Goal: Task Accomplishment & Management: Complete application form

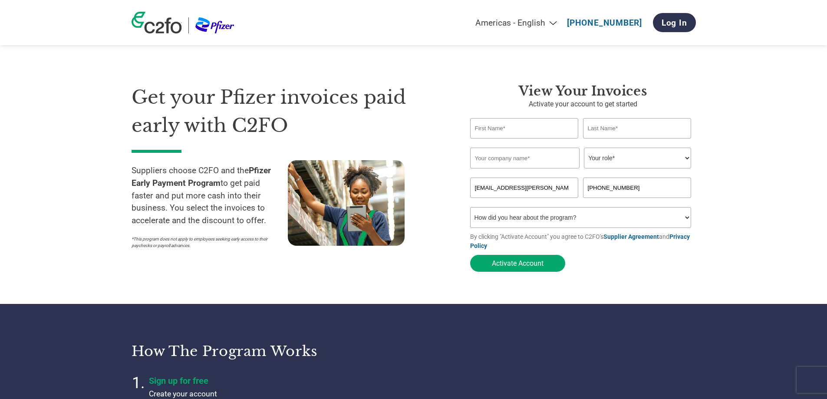
click at [536, 129] on input "text" at bounding box center [524, 128] width 109 height 20
type input "Kristof"
type input "Vandenbroucke"
type input "Reynders Etiketten NV"
type input "0476348736"
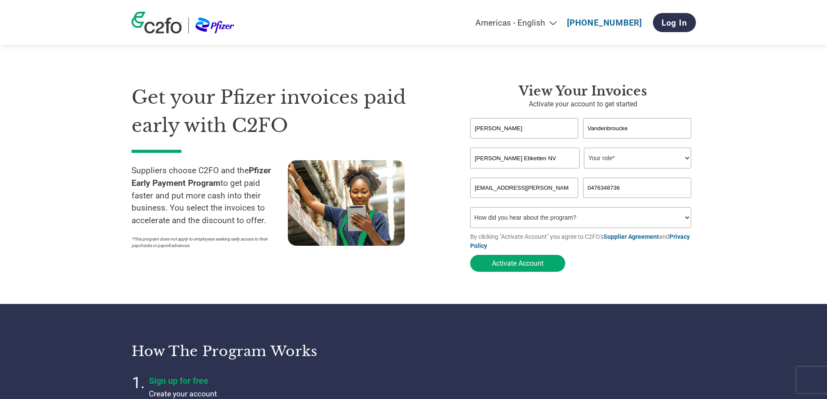
drag, startPoint x: 555, startPoint y: 162, endPoint x: 496, endPoint y: 162, distance: 59.1
click at [496, 162] on input "Reynders Etiketten NV" at bounding box center [524, 158] width 109 height 21
click at [543, 161] on input "Reynders Etiketten NV" at bounding box center [524, 158] width 109 height 21
type input "Reynders Pharmaceutical Labels"
click at [623, 165] on select "Your role* CFO Controller Credit Manager Finance Director Treasurer CEO Preside…" at bounding box center [637, 158] width 107 height 21
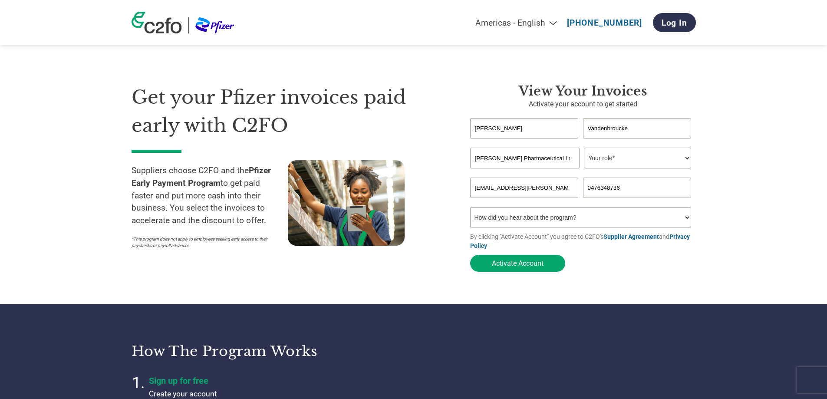
select select "CFO"
click at [584, 149] on select "Your role* CFO Controller Credit Manager Finance Director Treasurer CEO Preside…" at bounding box center [637, 158] width 107 height 21
click at [534, 223] on select "How did you hear about the program? Received a letter Email Social Media Online…" at bounding box center [580, 217] width 221 height 21
select select "Other"
click at [470, 210] on select "How did you hear about the program? Received a letter Email Social Media Online…" at bounding box center [580, 217] width 221 height 21
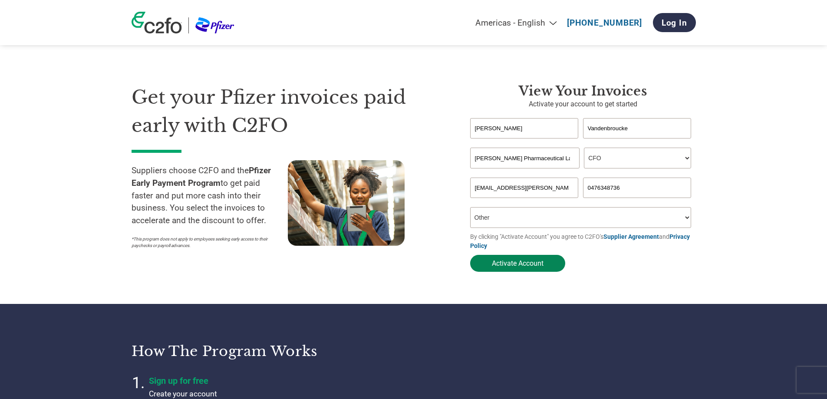
click at [527, 267] on button "Activate Account" at bounding box center [517, 263] width 95 height 17
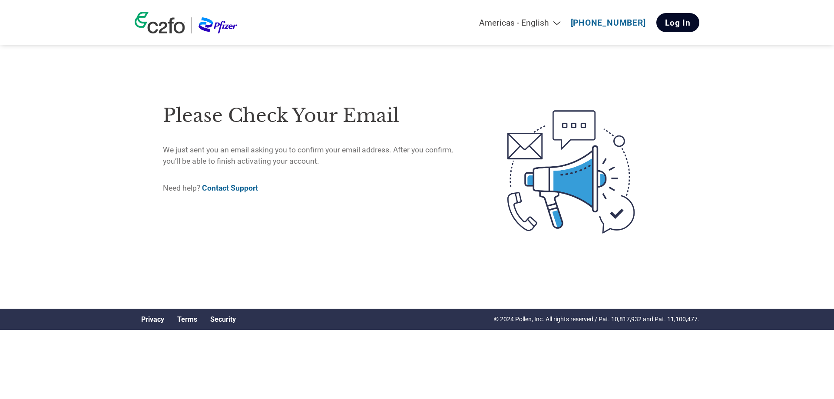
click at [687, 26] on link "Log In" at bounding box center [677, 22] width 43 height 19
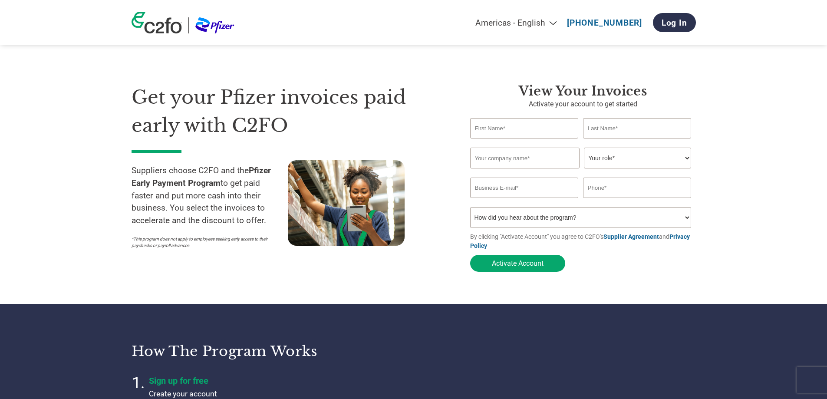
click at [492, 130] on input "text" at bounding box center [524, 128] width 109 height 20
type input "[PERSON_NAME]"
type input "Vandenbroucke"
type input "Reynders Etiketten NV"
type input "kvk@reynders.com"
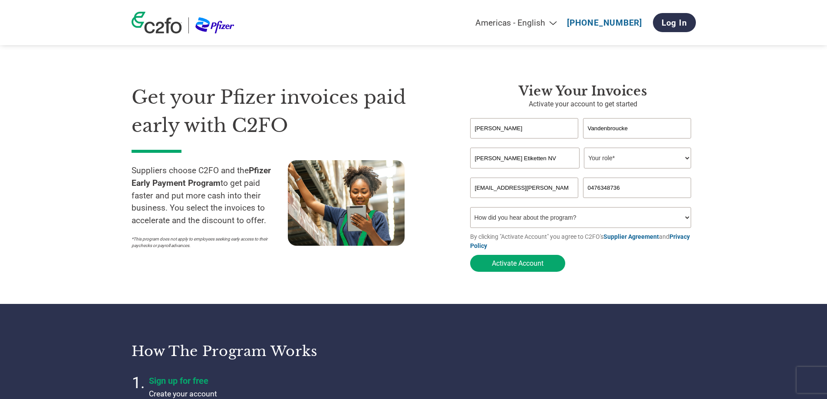
type input "+3234601442"
drag, startPoint x: 502, startPoint y: 160, endPoint x: 563, endPoint y: 162, distance: 60.4
click at [563, 162] on input "Reynders Etiketten NV" at bounding box center [524, 158] width 109 height 21
type input "Reynders Pharmaceutical Labels NV"
select select "CFO"
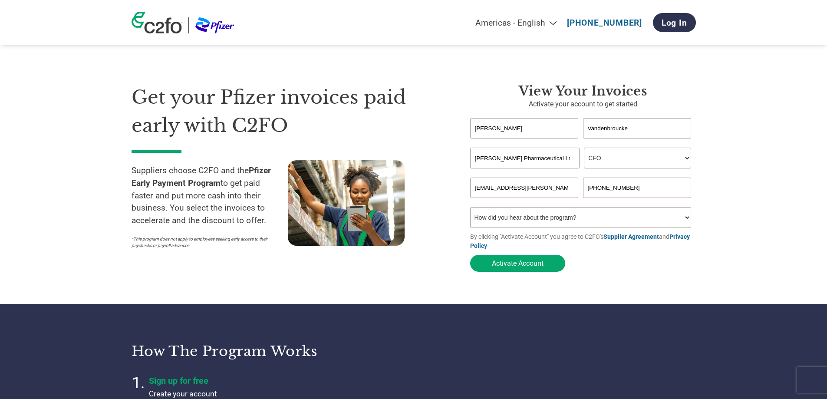
click at [607, 222] on select "How did you hear about the program? Received a letter Email Social Media Online…" at bounding box center [580, 217] width 221 height 21
click at [160, 29] on img at bounding box center [157, 23] width 50 height 22
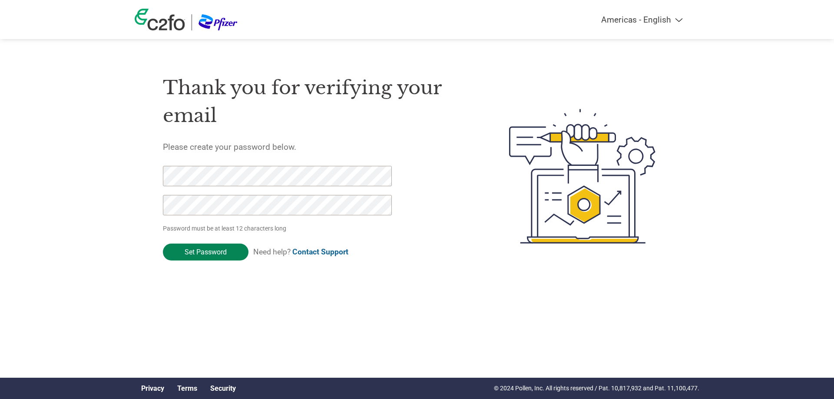
click at [208, 252] on input "Set Password" at bounding box center [206, 252] width 86 height 17
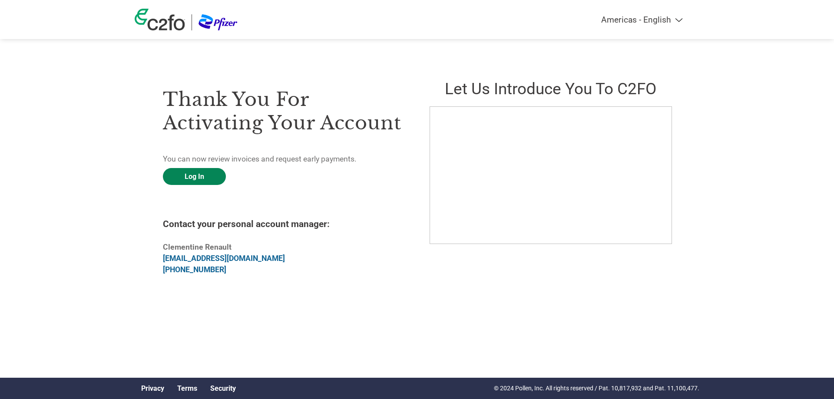
click at [200, 176] on link "Log In" at bounding box center [194, 176] width 63 height 17
